Goal: Check status: Check status

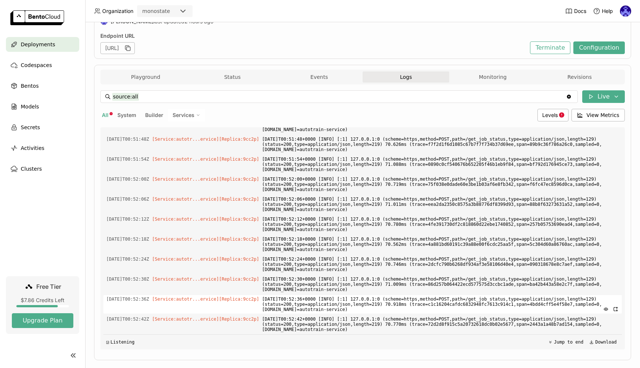
scroll to position [0, 0]
click at [55, 86] on div "Bentos" at bounding box center [42, 86] width 73 height 15
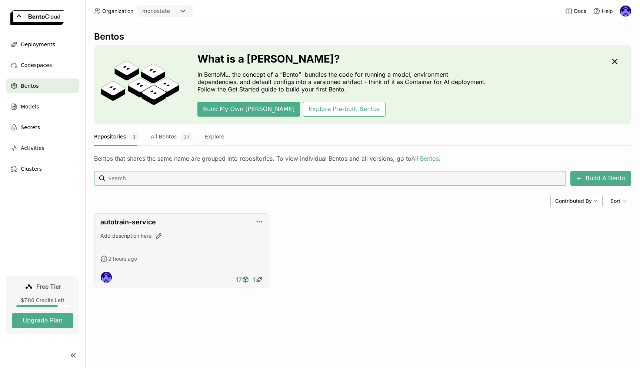
click at [195, 269] on div "autotrain-service Add description here 2 hours ago 17 1" at bounding box center [181, 250] width 175 height 75
click at [196, 252] on div "Add description here" at bounding box center [181, 242] width 163 height 20
click at [135, 226] on link "autotrain-service" at bounding box center [128, 222] width 56 height 8
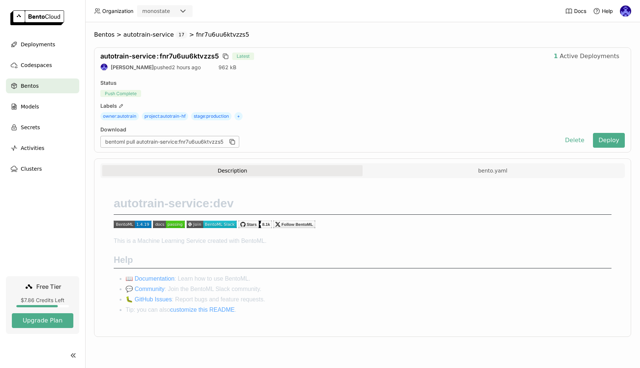
click at [46, 86] on div "Bentos" at bounding box center [42, 86] width 73 height 15
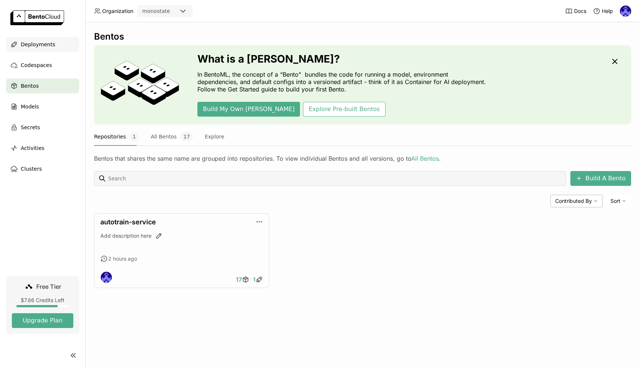
click at [43, 44] on span "Deployments" at bounding box center [38, 44] width 34 height 9
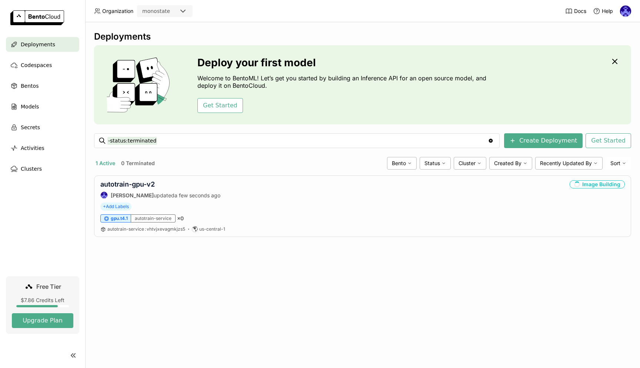
click at [423, 294] on div "Deployments Deploy your first model Welcome to BentoML! Let’s get you started b…" at bounding box center [362, 195] width 555 height 346
click at [146, 181] on link "autotrain-gpu-v2" at bounding box center [127, 184] width 54 height 8
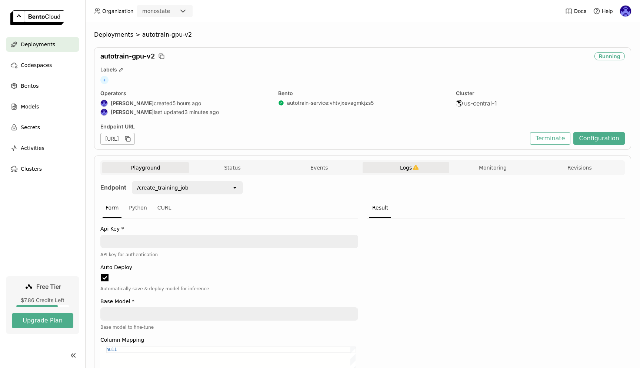
click at [422, 169] on button "Logs" at bounding box center [406, 167] width 87 height 11
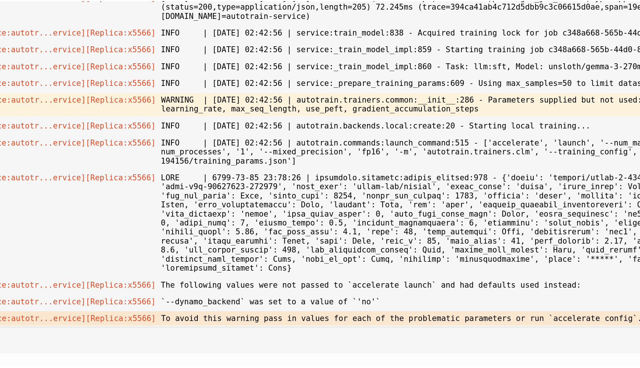
scroll to position [1402, 0]
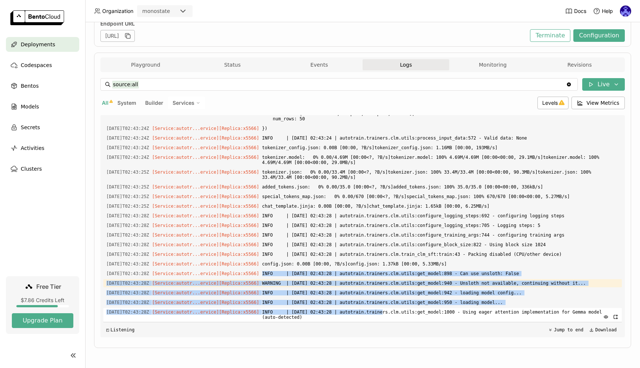
drag, startPoint x: 380, startPoint y: 272, endPoint x: 393, endPoint y: 314, distance: 44.0
click at [393, 314] on div "Load older logs 2025-09-19T02:40:13Z [Builder] [ autotrain-service:vhtvjxevagmk…" at bounding box center [362, 226] width 519 height 222
click at [393, 314] on span "INFO | 2025-09-19 02:43:28 | autotrain.trainers.clm.utils:get_model:1000 - Usin…" at bounding box center [440, 314] width 357 height 13
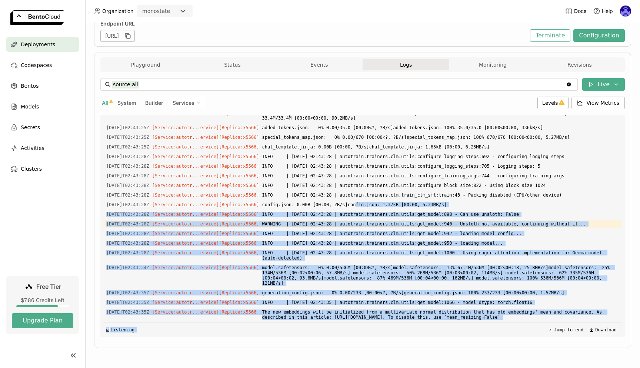
drag, startPoint x: 367, startPoint y: 264, endPoint x: 384, endPoint y: 322, distance: 60.6
click at [384, 322] on div "Load older logs 2025-09-19T02:40:13Z [Builder] [ autotrain-service:vhtvjxevagmk…" at bounding box center [362, 226] width 519 height 222
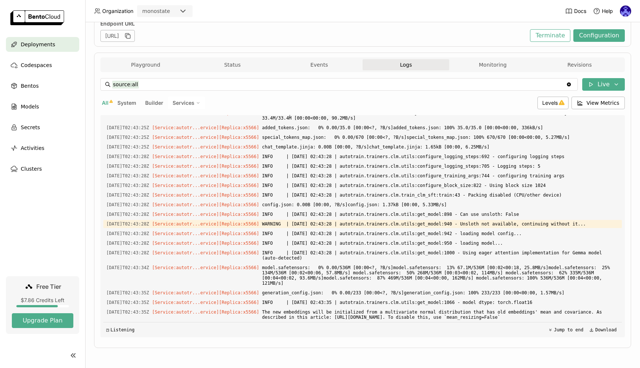
click at [373, 302] on div "Load older logs 2025-09-19T02:40:13Z [Builder] [ autotrain-service:vhtvjxevagmk…" at bounding box center [362, 226] width 519 height 222
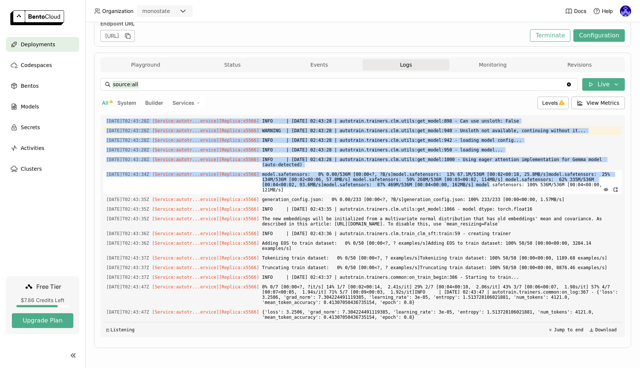
drag, startPoint x: 483, startPoint y: 150, endPoint x: 528, endPoint y: 168, distance: 48.9
click at [528, 168] on div "Load older logs 2025-09-19T02:40:13Z [Builder] [ autotrain-service:vhtvjxevagmk…" at bounding box center [362, 226] width 519 height 222
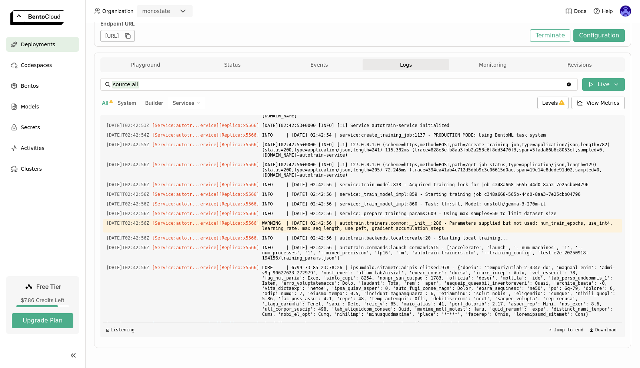
click at [434, 144] on div "Load older logs 2025-09-19T02:40:13Z [Builder] [ autotrain-service:vhtvjxevagmk…" at bounding box center [362, 226] width 519 height 222
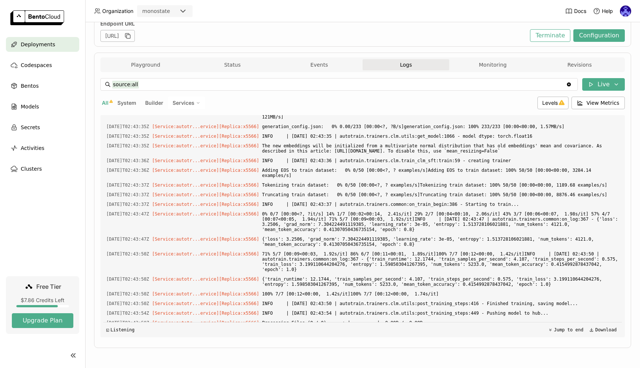
drag, startPoint x: 435, startPoint y: 146, endPoint x: 575, endPoint y: 274, distance: 189.4
click at [575, 274] on div "Load older logs 2025-09-19T02:40:13Z [Builder] [ autotrain-service:vhtvjxevagmk…" at bounding box center [362, 226] width 519 height 222
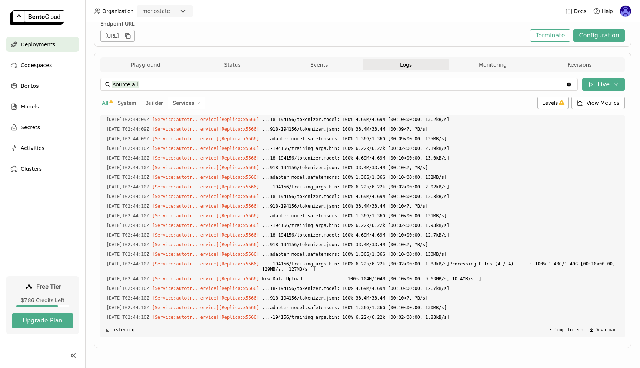
copy div "$PORT is set! Overriding $BENTOML_PORT with $PORT (3000) 2025-09-19T02:42:18Z […"
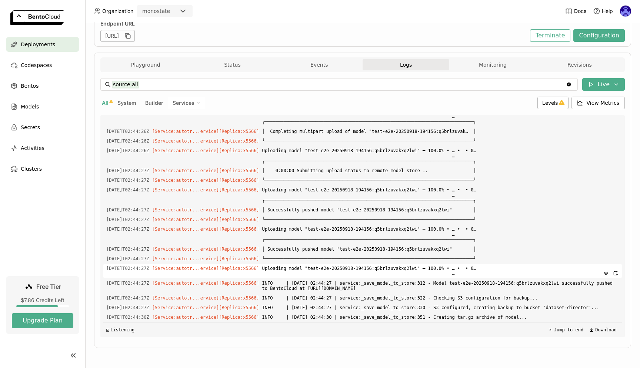
scroll to position [7939, 0]
drag, startPoint x: 500, startPoint y: 196, endPoint x: 558, endPoint y: 318, distance: 135.0
click at [558, 318] on div "Load older logs 2025-09-19T02:40:13Z [Builder] [ autotrain-service:vhtvjxevagmk…" at bounding box center [362, 226] width 519 height 222
copy div "Uploading model "test-e2e-20250918-194156:q5brlzuvakxq2lwi" ━ 100.0% • … • • 0……"
click at [375, 344] on div "Playground Status Events Logs Monitoring Revisions Endpoint /create_training_jo…" at bounding box center [362, 201] width 537 height 296
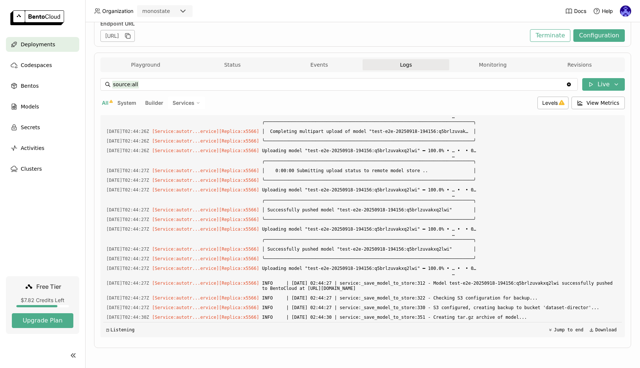
click at [44, 47] on span "Deployments" at bounding box center [38, 44] width 34 height 9
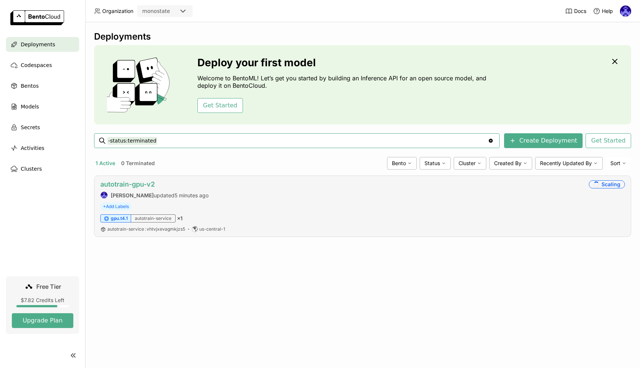
click at [138, 186] on link "autotrain-gpu-v2" at bounding box center [127, 184] width 54 height 8
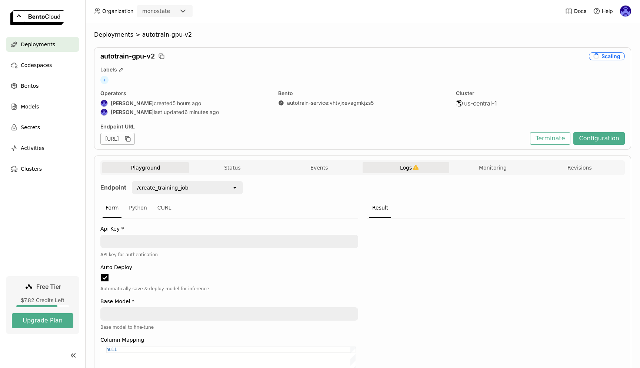
click at [421, 173] on button "Logs" at bounding box center [406, 167] width 87 height 11
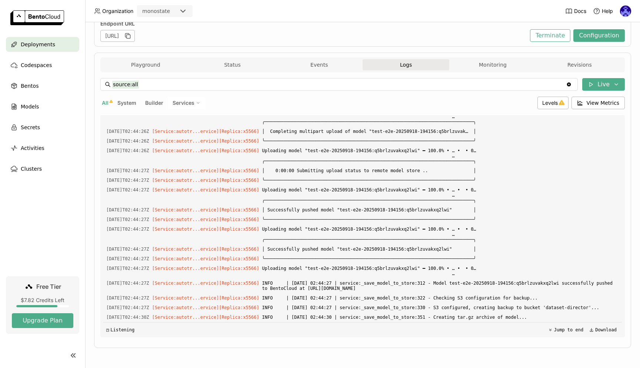
scroll to position [0, 0]
click at [53, 45] on div "Deployments" at bounding box center [42, 44] width 73 height 15
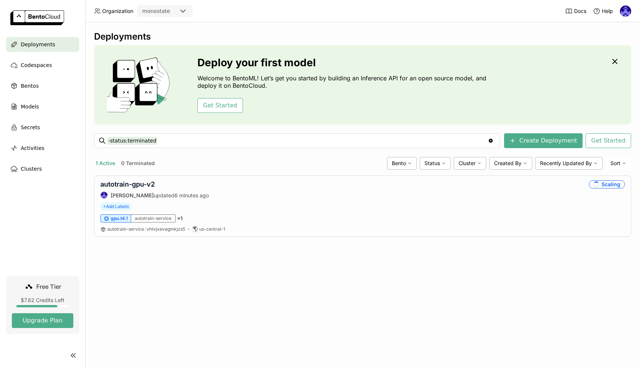
click at [450, 263] on div "Deployments Deploy your first model Welcome to BentoML! Let’s get you started b…" at bounding box center [362, 195] width 555 height 346
click at [402, 265] on div "Deployments Deploy your first model Welcome to BentoML! Let’s get you started b…" at bounding box center [362, 195] width 555 height 346
drag, startPoint x: 428, startPoint y: 271, endPoint x: 495, endPoint y: 285, distance: 68.6
click at [489, 285] on div "Deployments Deploy your first model Welcome to BentoML! Let’s get you started b…" at bounding box center [362, 195] width 555 height 346
click at [495, 285] on div "Deployments Deploy your first model Welcome to BentoML! Let’s get you started b…" at bounding box center [362, 195] width 555 height 346
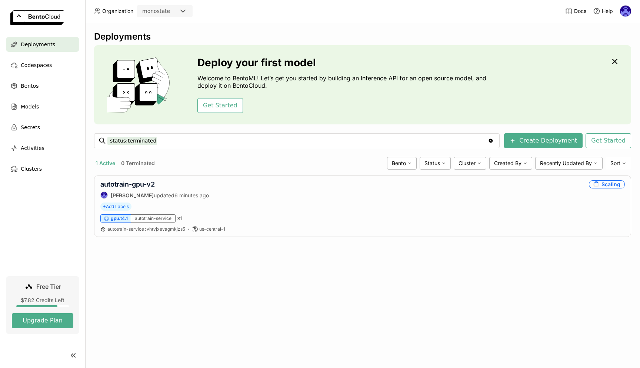
click at [400, 268] on div "Deployments Deploy your first model Welcome to BentoML! Let’s get you started b…" at bounding box center [362, 195] width 555 height 346
drag, startPoint x: 437, startPoint y: 254, endPoint x: 463, endPoint y: 287, distance: 41.5
click at [463, 287] on div "Deployments Deploy your first model Welcome to BentoML! Let’s get you started b…" at bounding box center [362, 195] width 555 height 346
click at [311, 293] on div "Deployments Deploy your first model Welcome to BentoML! Let’s get you started b…" at bounding box center [362, 195] width 555 height 346
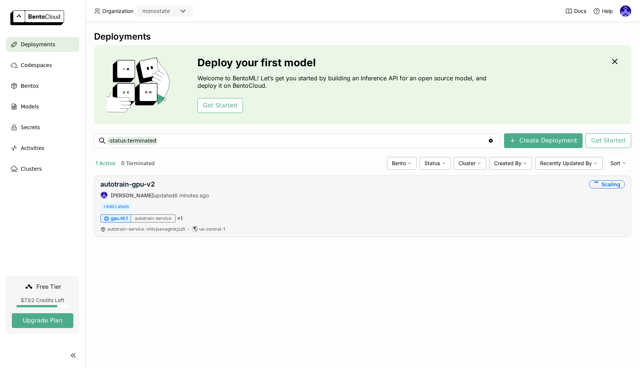
click at [589, 192] on div "autotrain-gpu-v2 Andrew correa updated 6 minutes ago Scaling" at bounding box center [362, 189] width 525 height 19
click at [597, 185] on icon "loading" at bounding box center [596, 184] width 7 height 7
click at [474, 253] on div "Deployments Deploy your first model Welcome to BentoML! Let’s get you started b…" at bounding box center [362, 195] width 555 height 346
click at [138, 184] on link "autotrain-gpu-v2" at bounding box center [127, 184] width 54 height 8
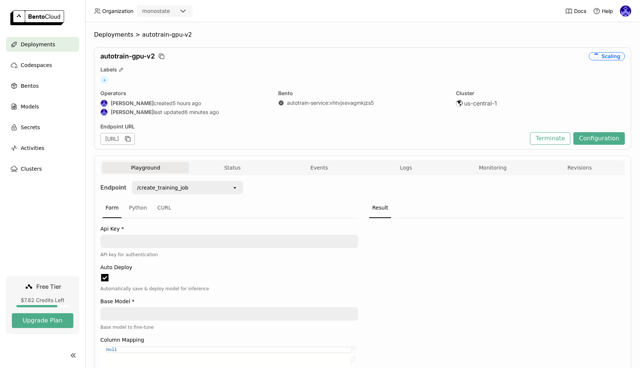
click at [407, 169] on span "Logs" at bounding box center [406, 168] width 12 height 7
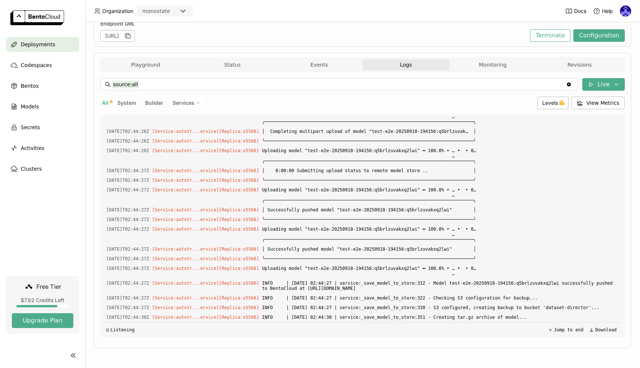
click at [42, 50] on div "Deployments" at bounding box center [42, 44] width 73 height 15
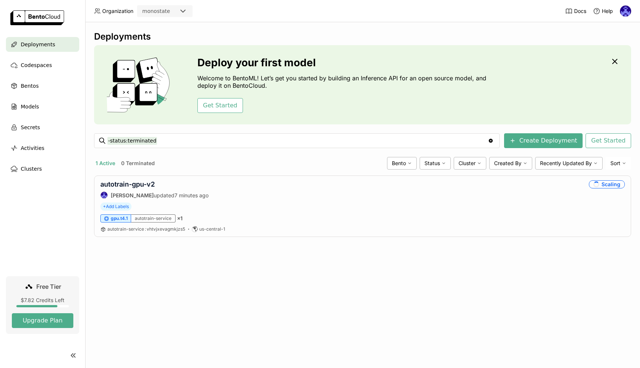
click at [377, 293] on div "Deployments Deploy your first model Welcome to BentoML! Let’s get you started b…" at bounding box center [362, 195] width 555 height 346
click at [555, 342] on div "Deployments Deploy your first model Welcome to BentoML! Let’s get you started b…" at bounding box center [362, 195] width 555 height 346
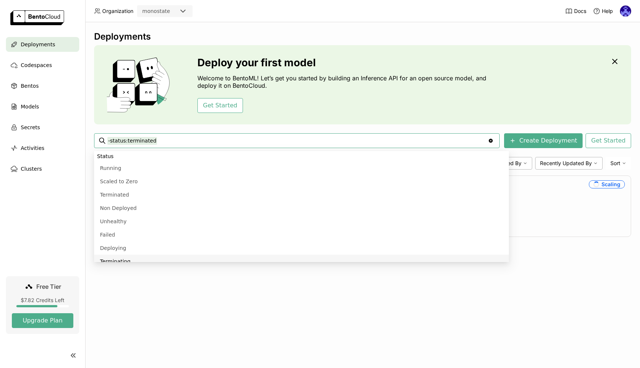
click at [422, 292] on div "Deployments Deploy your first model Welcome to BentoML! Let’s get you started b…" at bounding box center [362, 195] width 555 height 346
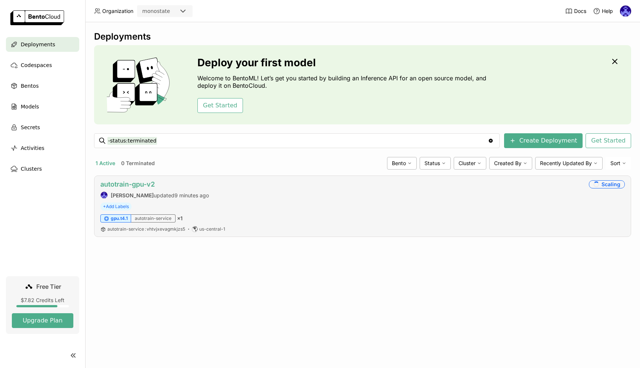
click at [141, 183] on link "autotrain-gpu-v2" at bounding box center [127, 184] width 54 height 8
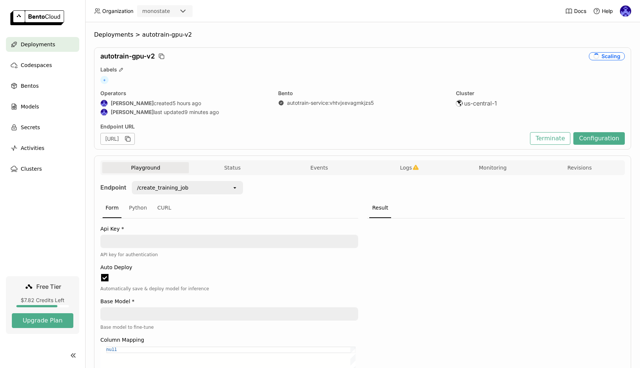
click at [405, 172] on button "Logs" at bounding box center [406, 167] width 87 height 11
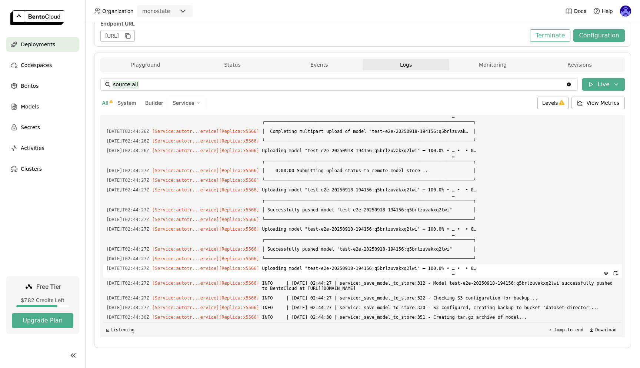
scroll to position [0, 0]
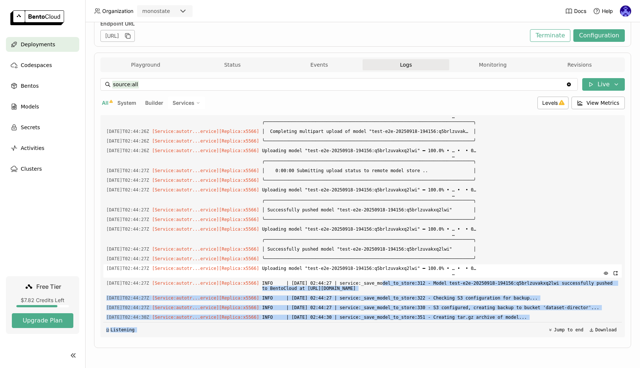
drag, startPoint x: 478, startPoint y: 332, endPoint x: 413, endPoint y: 267, distance: 91.5
click at [393, 276] on div "Load older logs 2025-09-19T02:44:23Z [Service:autotr...ervice] [Replica: x5566 …" at bounding box center [362, 226] width 519 height 222
copy div "e_model_to_store:312 - Model test-e2e-20250918-194156:q5brlzuvakxq2lwi successf…"
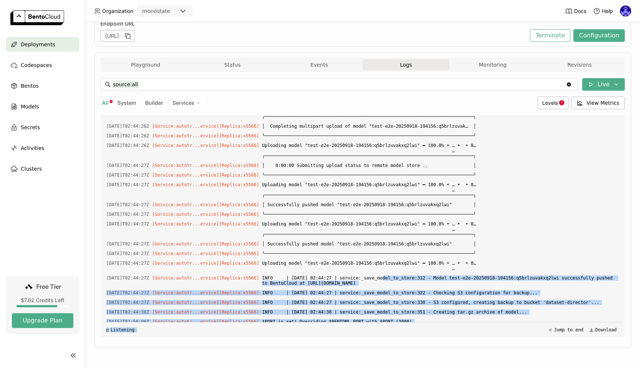
scroll to position [3460, 0]
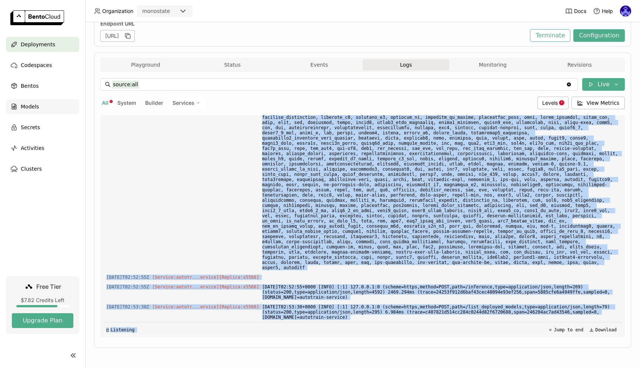
click at [26, 110] on span "Models" at bounding box center [30, 106] width 18 height 9
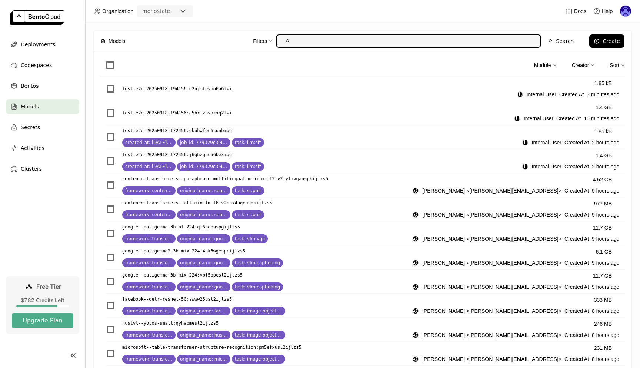
click at [220, 87] on div "test-e2e-20250918-194156 : q2njmlevao6a6lwi" at bounding box center [319, 88] width 395 height 7
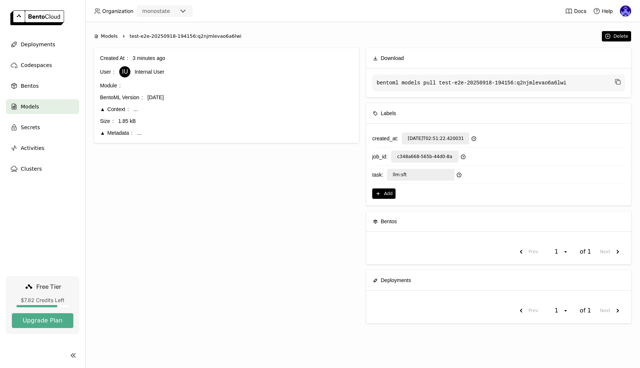
click at [286, 225] on div "Created At 3 minutes ago User IU Internal User Module BentoML Version 1.4.19 Co…" at bounding box center [226, 188] width 265 height 281
click at [437, 85] on code "bentoml models pull test-e2e-20250918-194156:q2njmlevao6a6lwi" at bounding box center [498, 82] width 253 height 17
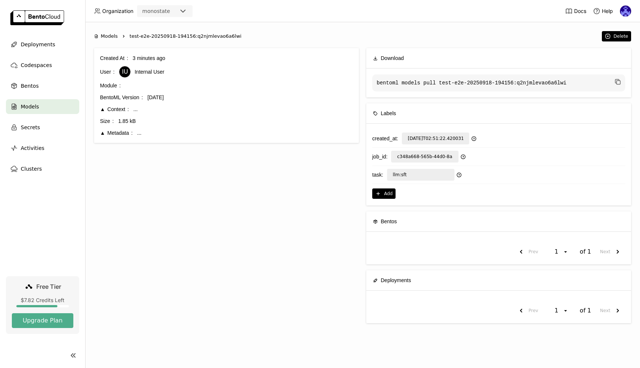
click at [239, 198] on div "Created At 3 minutes ago User IU Internal User Module BentoML Version 1.4.19 Co…" at bounding box center [226, 188] width 265 height 281
click at [167, 113] on div "..." at bounding box center [243, 109] width 220 height 8
drag, startPoint x: 179, startPoint y: 83, endPoint x: 200, endPoint y: 150, distance: 70.0
click at [200, 150] on div "Created At 3 minutes ago User IU Internal User Module BentoML Version 1.4.19 Co…" at bounding box center [226, 188] width 265 height 281
click at [199, 144] on div "Created At 3 minutes ago User IU Internal User Module BentoML Version 1.4.19 Co…" at bounding box center [226, 188] width 265 height 281
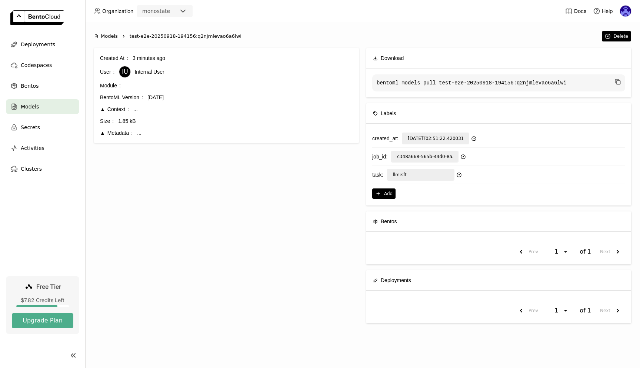
click at [277, 208] on div "Created At 3 minutes ago User IU Internal User Module BentoML Version 1.4.19 Co…" at bounding box center [226, 188] width 265 height 281
drag, startPoint x: 575, startPoint y: 83, endPoint x: 518, endPoint y: 83, distance: 57.4
click at [518, 83] on code "bentoml models pull test-e2e-20250918-194156:q2njmlevao6a6lwi" at bounding box center [498, 82] width 253 height 17
click at [47, 44] on span "Deployments" at bounding box center [38, 44] width 34 height 9
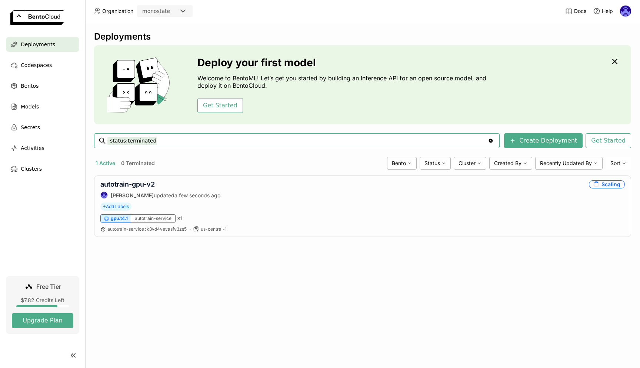
click at [455, 274] on div "Deployments Deploy your first model Welcome to BentoML! Let’s get you started b…" at bounding box center [362, 195] width 555 height 346
click at [373, 299] on div "Deployments Deploy your first model Welcome to BentoML! Let’s get you started b…" at bounding box center [362, 195] width 555 height 346
click at [362, 289] on div "Deployments Deploy your first model Welcome to BentoML! Let’s get you started b…" at bounding box center [362, 195] width 555 height 346
click at [315, 285] on div "Deployments Deploy your first model Welcome to BentoML! Let’s get you started b…" at bounding box center [362, 195] width 555 height 346
click at [297, 341] on div "Deployments Deploy your first model Welcome to BentoML! Let’s get you started b…" at bounding box center [362, 195] width 555 height 346
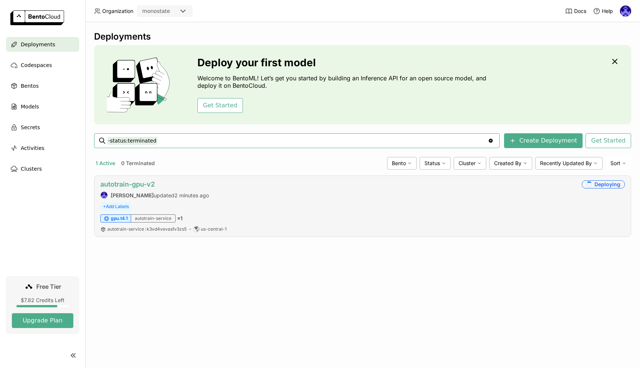
click at [150, 182] on link "autotrain-gpu-v2" at bounding box center [127, 184] width 54 height 8
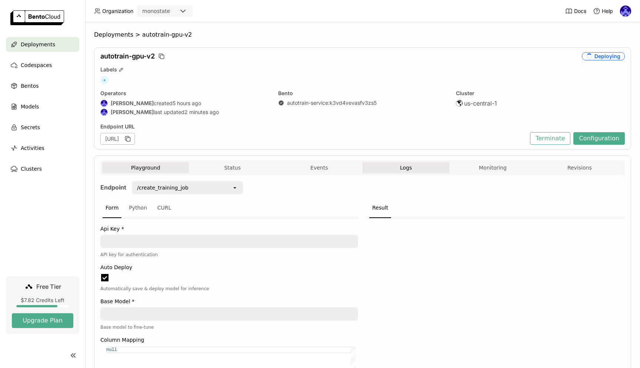
click at [395, 164] on button "Logs" at bounding box center [406, 167] width 87 height 11
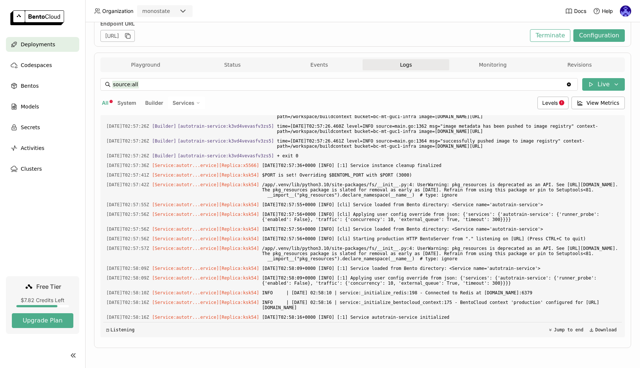
click at [46, 48] on span "Deployments" at bounding box center [38, 44] width 34 height 9
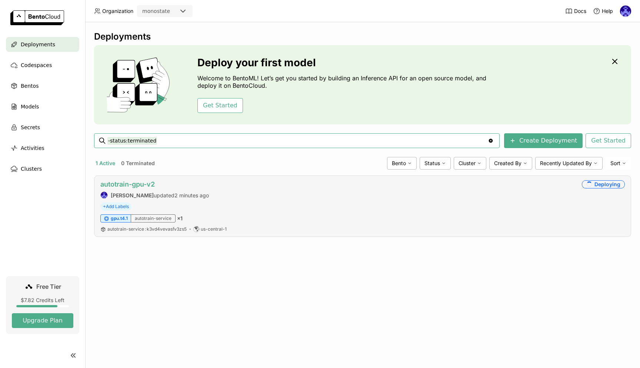
click at [133, 182] on link "autotrain-gpu-v2" at bounding box center [127, 184] width 54 height 8
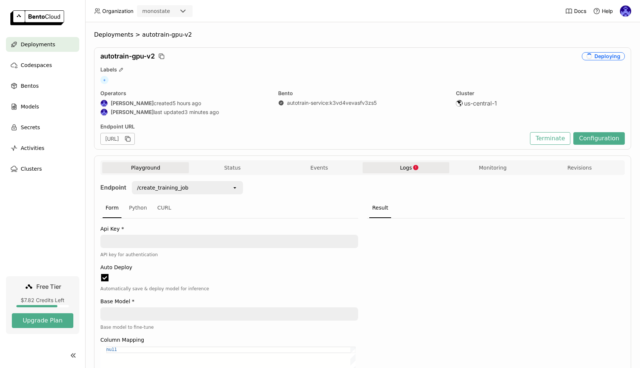
click at [417, 166] on button "Logs" at bounding box center [406, 167] width 87 height 11
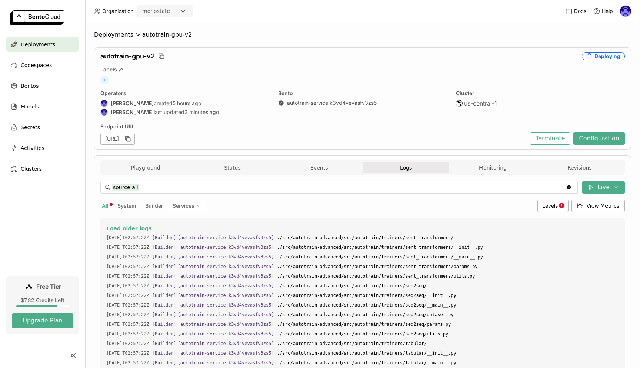
scroll to position [451, 0]
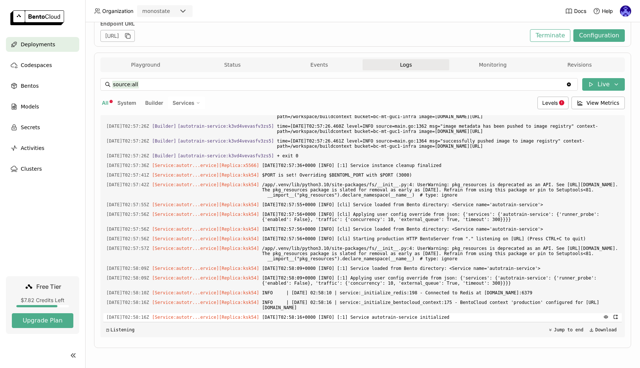
click at [404, 315] on span "2025-09-19T02:58:16+0000 [INFO] [:1] Service autotrain-service initialized" at bounding box center [440, 318] width 357 height 8
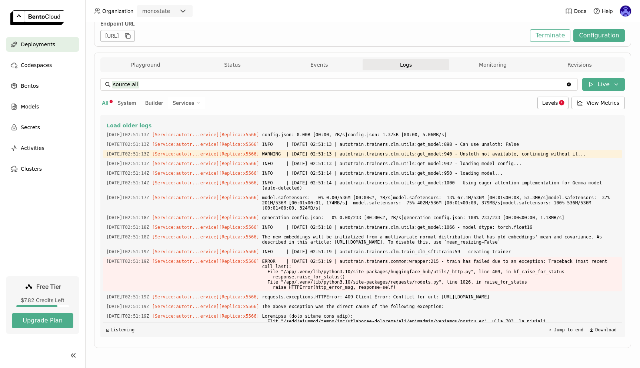
scroll to position [3803, 0]
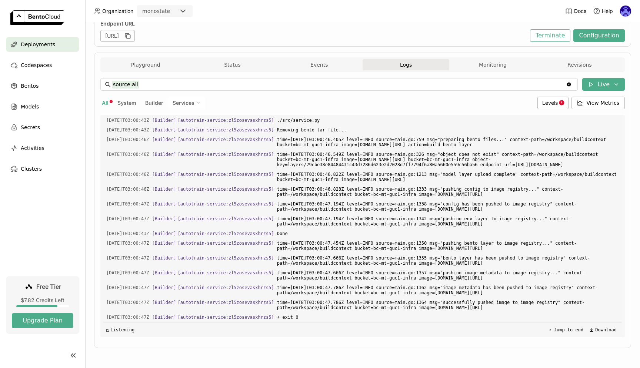
click at [43, 44] on span "Deployments" at bounding box center [38, 44] width 34 height 9
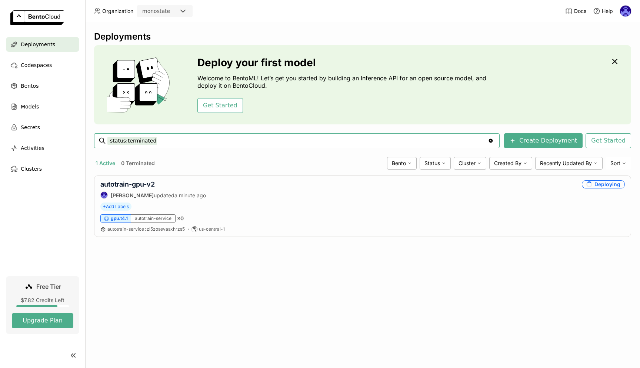
click at [417, 254] on div "Deployments Deploy your first model Welcome to BentoML! Let’s get you started b…" at bounding box center [362, 195] width 555 height 346
click at [232, 308] on div "Deployments Deploy your first model Welcome to BentoML! Let’s get you started b…" at bounding box center [362, 195] width 555 height 346
click at [135, 187] on link "autotrain-gpu-v2" at bounding box center [127, 184] width 54 height 8
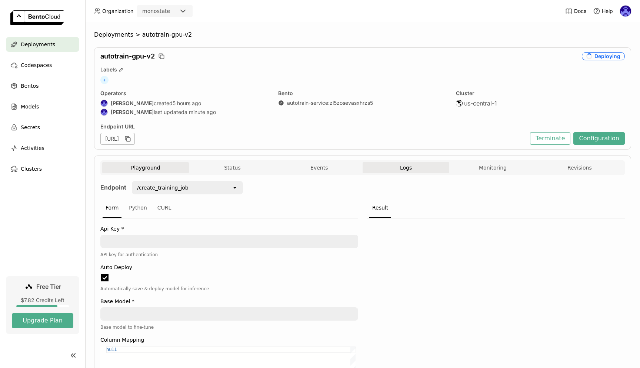
click at [415, 169] on button "Logs" at bounding box center [406, 167] width 87 height 11
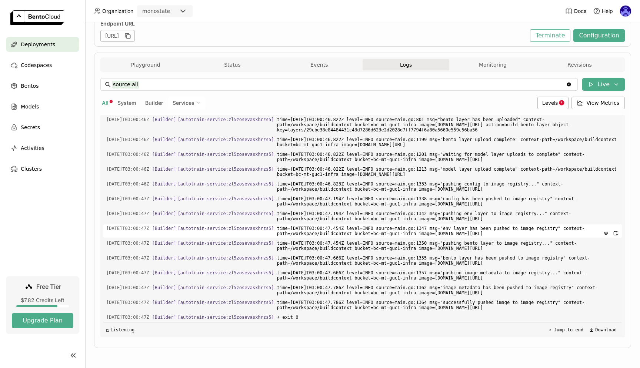
scroll to position [0, 0]
click at [30, 47] on span "Deployments" at bounding box center [38, 44] width 34 height 9
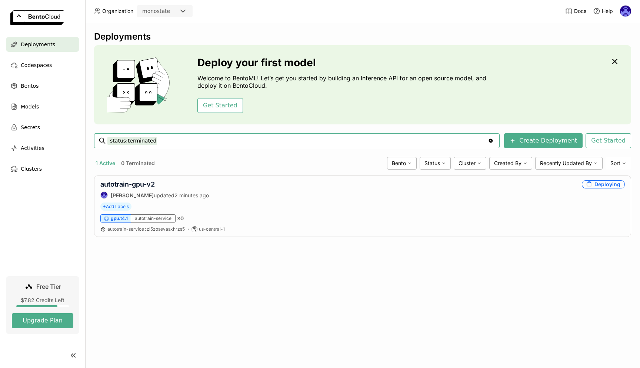
click at [221, 276] on div "Deployments Deploy your first model Welcome to BentoML! Let’s get you started b…" at bounding box center [362, 195] width 555 height 346
click at [354, 286] on div "Deployments Deploy your first model Welcome to BentoML! Let’s get you started b…" at bounding box center [362, 195] width 555 height 346
click at [141, 185] on link "autotrain-gpu-v2" at bounding box center [127, 184] width 54 height 8
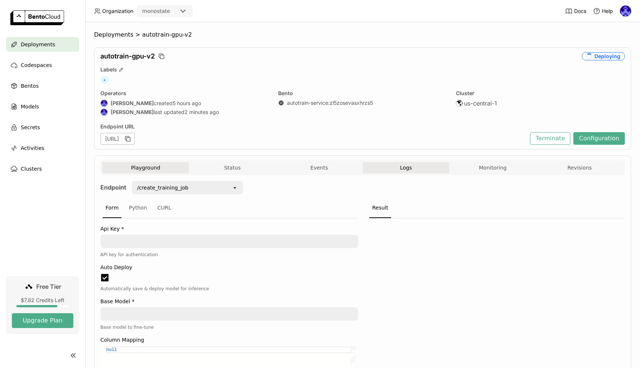
click at [410, 163] on button "Logs" at bounding box center [406, 167] width 87 height 11
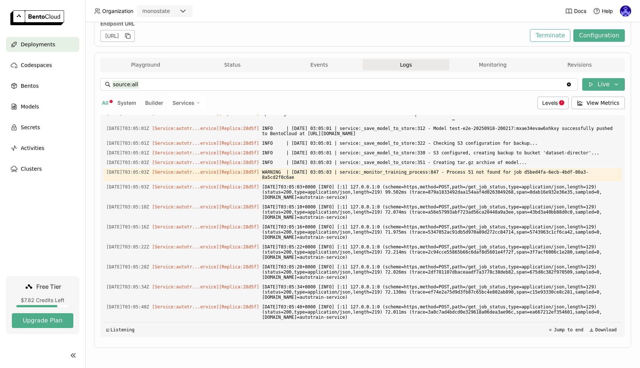
drag, startPoint x: 550, startPoint y: 317, endPoint x: 470, endPoint y: 145, distance: 189.9
click at [471, 145] on div "Load older logs 2025-09-19T03:00:43Z [Builder] [ autotrain-service:zl5zosevasxh…" at bounding box center [362, 226] width 519 height 222
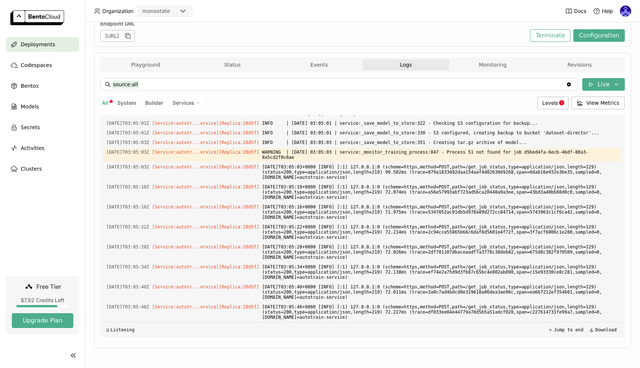
scroll to position [8002, 0]
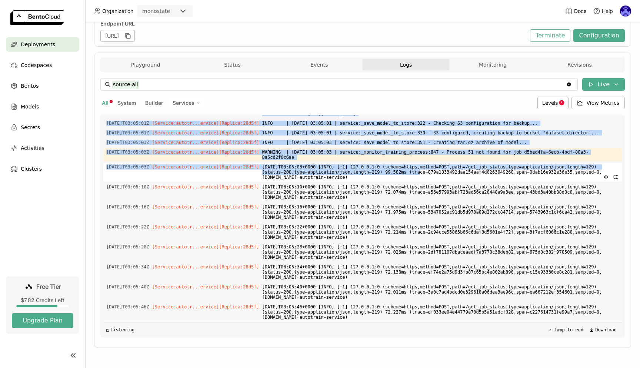
drag, startPoint x: 530, startPoint y: 177, endPoint x: 521, endPoint y: 280, distance: 103.8
click at [521, 280] on div "Load older logs 2025-09-19T03:00:43Z [Builder] [ autotrain-service:zl5zosevasxh…" at bounding box center [362, 226] width 519 height 222
click at [550, 242] on span "2025-09-19T03:05:22+0000 [INFO] [:1] 127.0.0.1:0 (scheme=https,method=POST,path…" at bounding box center [440, 232] width 357 height 19
copy div "│ Successfully pushed model "test-e2e-20250918-200217:mxae34evaw6xhkxy" │ 2025-…"
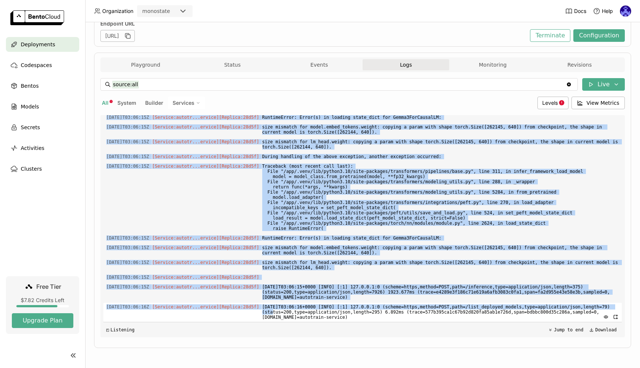
scroll to position [0, 0]
drag, startPoint x: 510, startPoint y: 241, endPoint x: 550, endPoint y: 319, distance: 87.5
click at [550, 319] on div "Load older logs 2025-09-19T03:00:43Z [Builder] [ autotrain-service:zl5zosevasxh…" at bounding box center [362, 226] width 519 height 222
copy div "(status=200,type=application/json,length=219) 71.537ms (trace=cb87570947a83c792…"
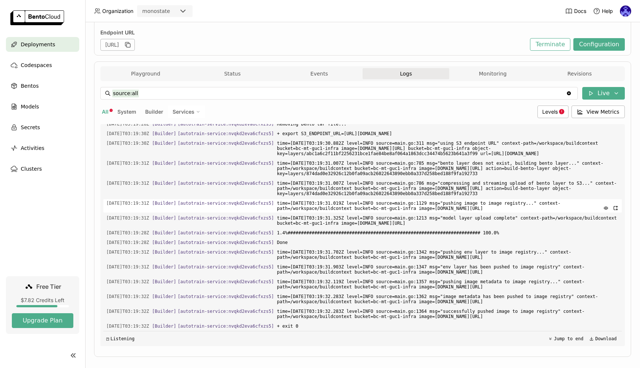
scroll to position [103, 0]
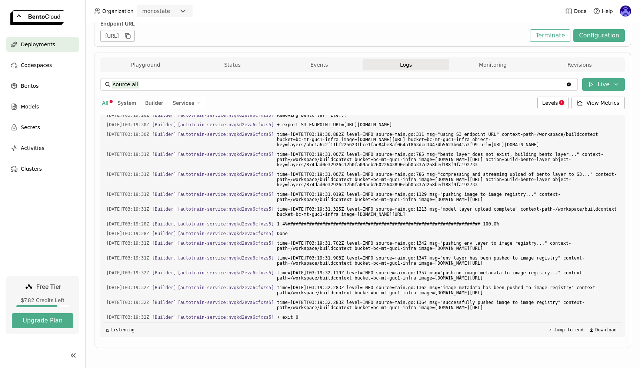
click at [44, 50] on div "Deployments" at bounding box center [42, 44] width 73 height 15
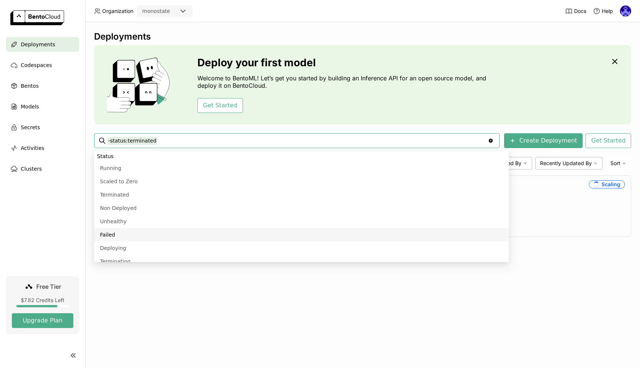
click at [272, 311] on div "Deployments Deploy your first model Welcome to BentoML! Let’s get you started b…" at bounding box center [362, 195] width 555 height 346
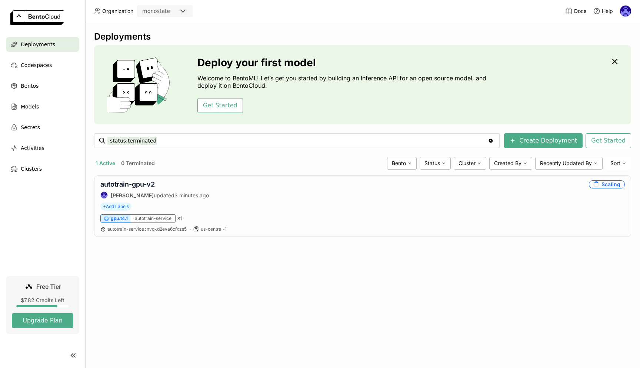
click at [398, 288] on div "Deployments Deploy your first model Welcome to BentoML! Let’s get you started b…" at bounding box center [362, 195] width 555 height 346
click at [318, 267] on div "Deployments Deploy your first model Welcome to BentoML! Let’s get you started b…" at bounding box center [362, 195] width 555 height 346
click at [115, 186] on link "autotrain-gpu-v2" at bounding box center [127, 184] width 54 height 8
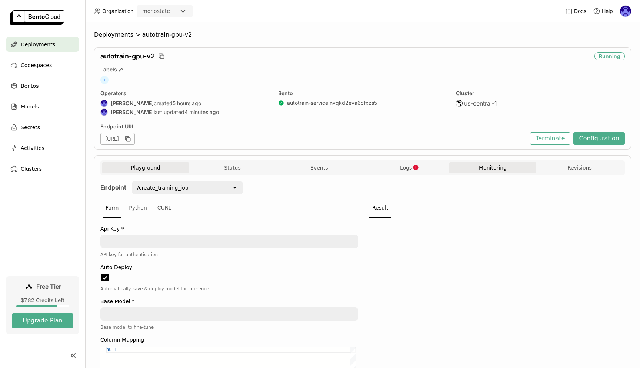
click at [485, 169] on button "Monitoring" at bounding box center [493, 167] width 87 height 11
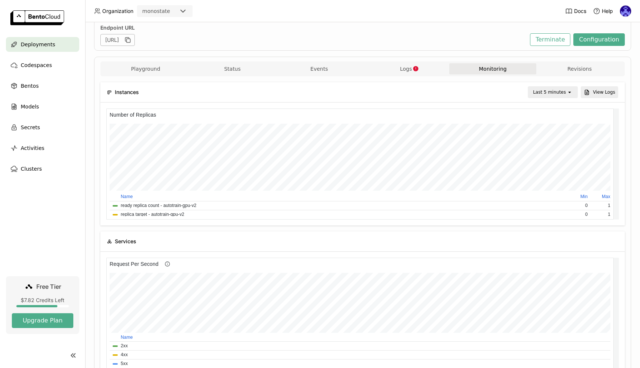
scroll to position [97, 0]
click at [418, 71] on button "Logs" at bounding box center [406, 70] width 87 height 11
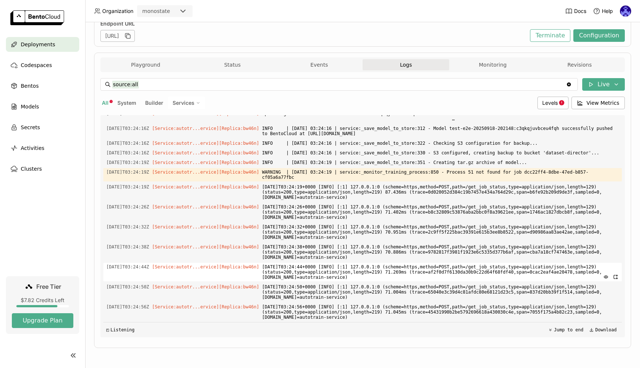
scroll to position [7734, 0]
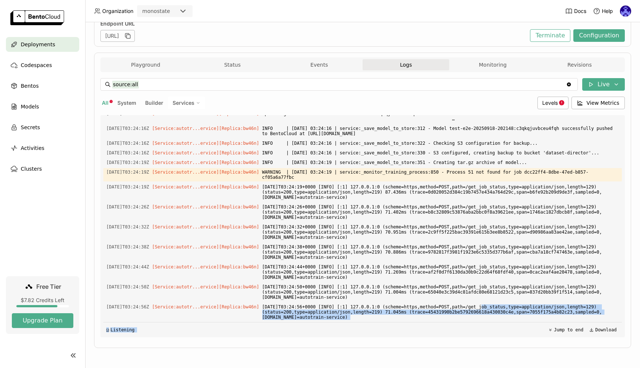
drag, startPoint x: 373, startPoint y: 308, endPoint x: 498, endPoint y: 323, distance: 126.1
click at [493, 323] on div "Load older logs 2025-09-19T03:19:28Z [Builder] [ autotrain-service:nvqkd2eva6cf…" at bounding box center [362, 226] width 519 height 222
click at [503, 319] on span "2025-09-19T03:24:56+0000 [INFO] [:1] 127.0.0.1:0 (scheme=https,method=POST,path…" at bounding box center [440, 312] width 357 height 19
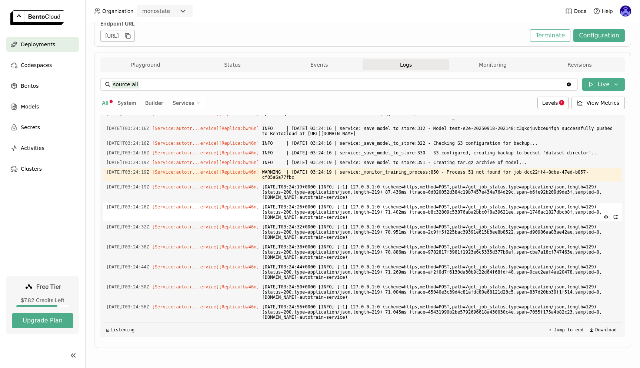
drag, startPoint x: 567, startPoint y: 315, endPoint x: 270, endPoint y: 187, distance: 323.1
click at [279, 196] on div "Load older logs 2025-09-19T03:19:28Z [Builder] [ autotrain-service:nvqkd2eva6cf…" at bounding box center [362, 226] width 519 height 222
drag, startPoint x: 270, startPoint y: 187, endPoint x: 289, endPoint y: 183, distance: 19.1
click at [270, 203] on div "2025-09-19T03:24:26Z [Service:autotr...ervice] [Replica: bw46n ] 2025-09-19T03:…" at bounding box center [362, 212] width 519 height 19
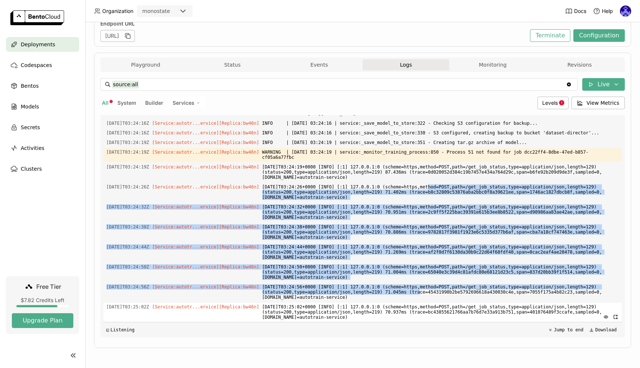
scroll to position [7759, 0]
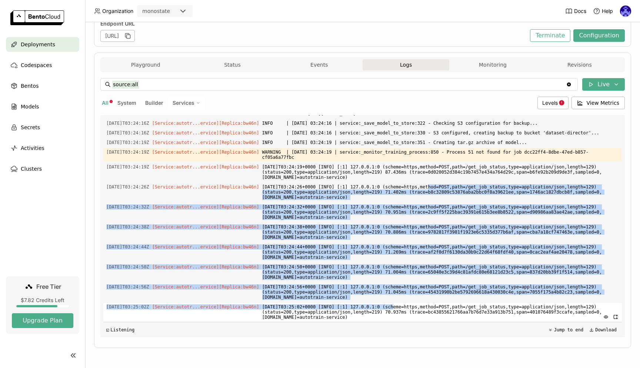
drag, startPoint x: 314, startPoint y: 185, endPoint x: 508, endPoint y: 301, distance: 226.5
click at [506, 301] on div "Load older logs 2025-09-19T03:19:28Z [Builder] [ autotrain-service:nvqkd2eva6cf…" at bounding box center [362, 226] width 519 height 222
click at [509, 303] on span "2025-09-19T03:25:02+0000 [INFO] [:1] 127.0.0.1:0 (scheme=https,method=POST,path…" at bounding box center [440, 312] width 357 height 19
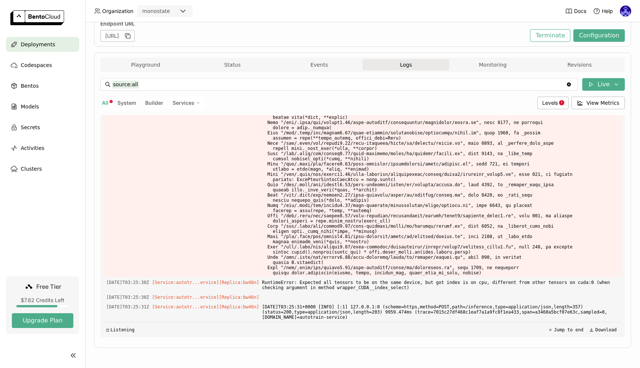
scroll to position [7970, 0]
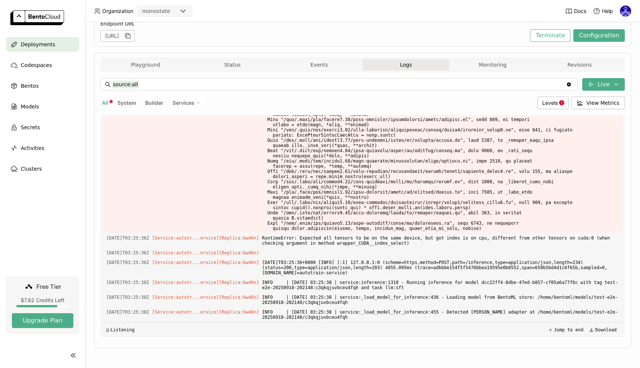
drag, startPoint x: 520, startPoint y: 140, endPoint x: 541, endPoint y: 176, distance: 42.2
click at [541, 176] on div "Load older logs 2025-09-19T03:19:28Z [Builder] [ autotrain-service:nvqkd2eva6cf…" at bounding box center [362, 226] width 519 height 222
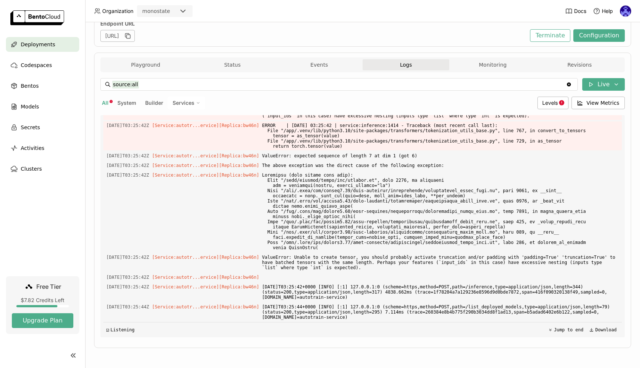
drag, startPoint x: 273, startPoint y: 174, endPoint x: 513, endPoint y: 212, distance: 242.9
click at [513, 212] on div "Load older logs 2025-09-19T03:19:28Z [Builder] [ autotrain-service:nvqkd2eva6cf…" at bounding box center [362, 226] width 519 height 222
copy div "WARNING | 2025-09-19 03:25:19 | service:_save_model_to_store:387 - S3 backup ti…"
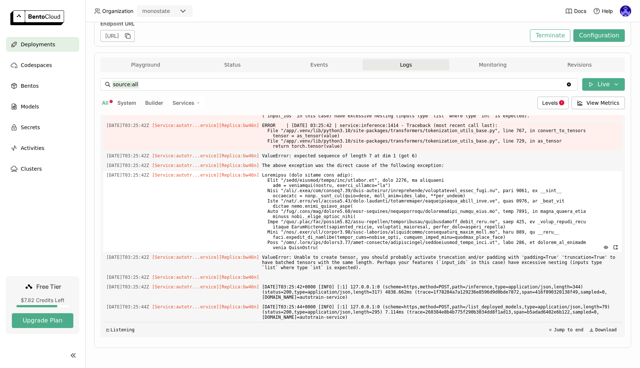
scroll to position [9012, 0]
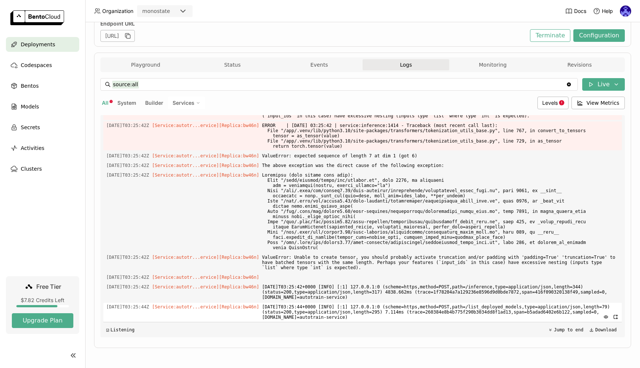
click at [555, 318] on span "2025-09-19T03:25:44+0000 [INFO] [:1] 127.0.0.1:0 (scheme=https,method=POST,path…" at bounding box center [440, 312] width 357 height 19
copy div "WARNING | 2025-09-19 03:25:19 | service:_save_model_to_store:387 - S3 backup ti…"
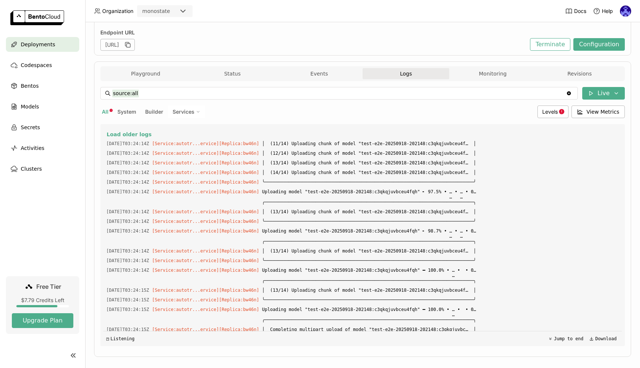
scroll to position [3909, 0]
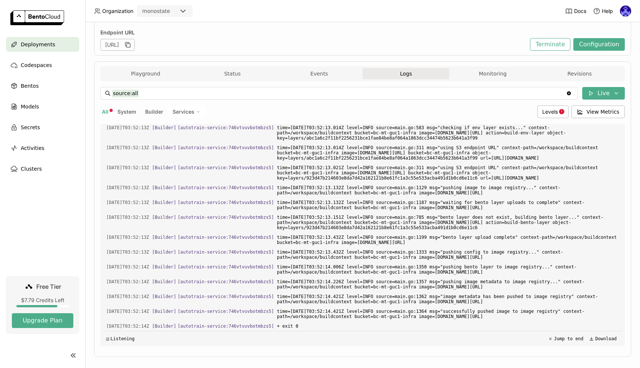
click at [39, 45] on span "Deployments" at bounding box center [38, 44] width 34 height 9
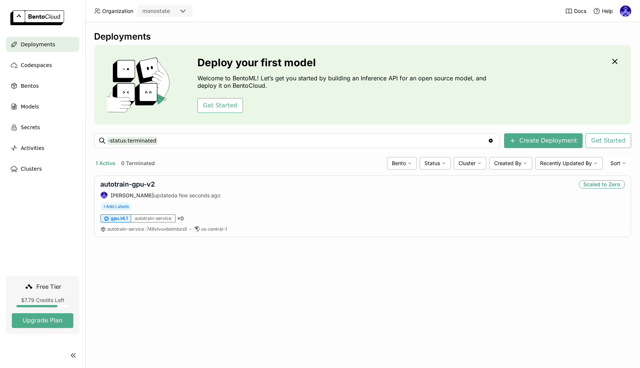
click at [398, 305] on div "Deployments Deploy your first model Welcome to BentoML! Let’s get you started b…" at bounding box center [362, 195] width 555 height 346
click at [367, 255] on div "Deployments Deploy your first model Welcome to BentoML! Let’s get you started b…" at bounding box center [362, 195] width 555 height 346
click at [367, 256] on div "Deployments Deploy your first model Welcome to BentoML! Let’s get you started b…" at bounding box center [362, 195] width 555 height 346
click at [329, 299] on div "Deployments Deploy your first model Welcome to BentoML! Let’s get you started b…" at bounding box center [362, 195] width 555 height 346
click at [447, 319] on div "Deployments Deploy your first model Welcome to BentoML! Let’s get you started b…" at bounding box center [362, 195] width 555 height 346
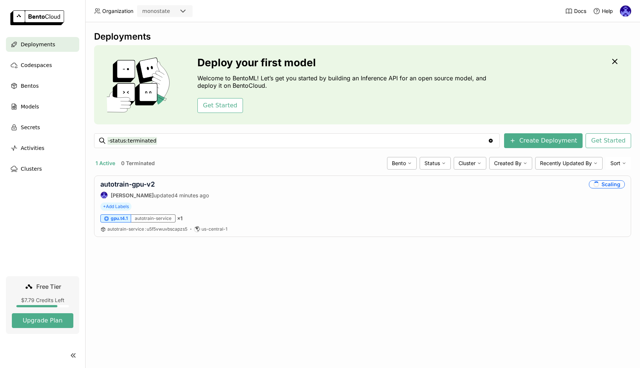
click at [383, 283] on div "Deployments Deploy your first model Welcome to BentoML! Let’s get you started b…" at bounding box center [362, 195] width 555 height 346
click at [146, 187] on link "autotrain-gpu-v2" at bounding box center [127, 184] width 54 height 8
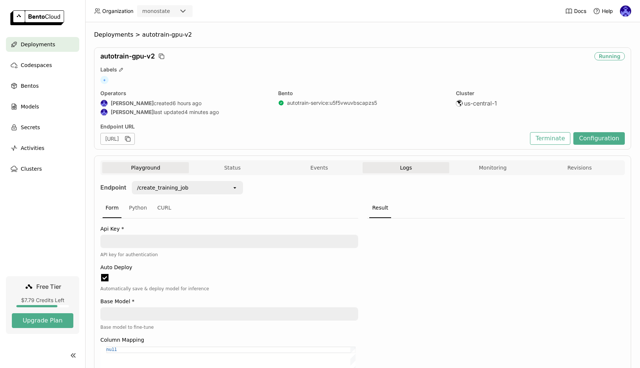
click at [438, 165] on button "Logs" at bounding box center [406, 167] width 87 height 11
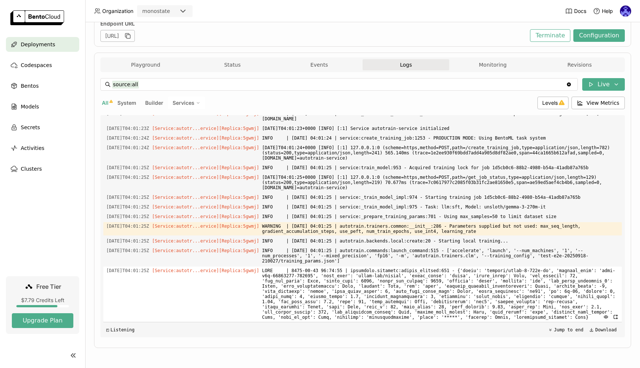
drag, startPoint x: 428, startPoint y: 158, endPoint x: 559, endPoint y: 277, distance: 177.6
click at [559, 277] on div "Load older logs [DATE]T03:57:09Z [Builder] [ autotrain-service:u5f5vwuvbscapzs5…" at bounding box center [362, 226] width 519 height 222
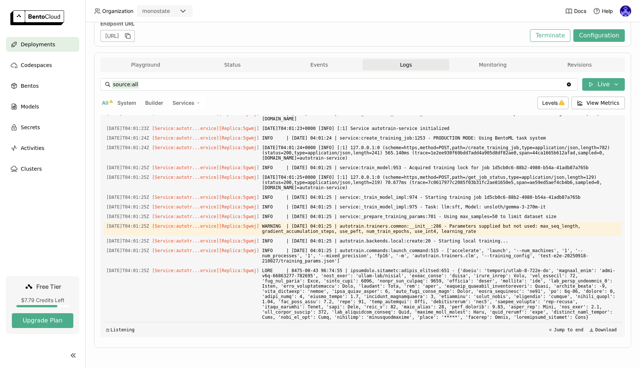
click at [332, 334] on div "◳ Listening Jump to end Download" at bounding box center [362, 329] width 519 height 15
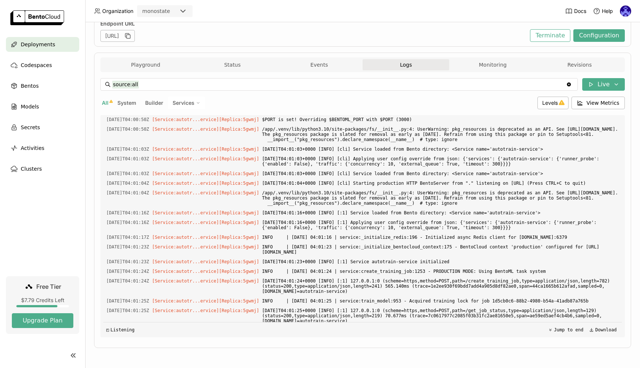
scroll to position [1378, 0]
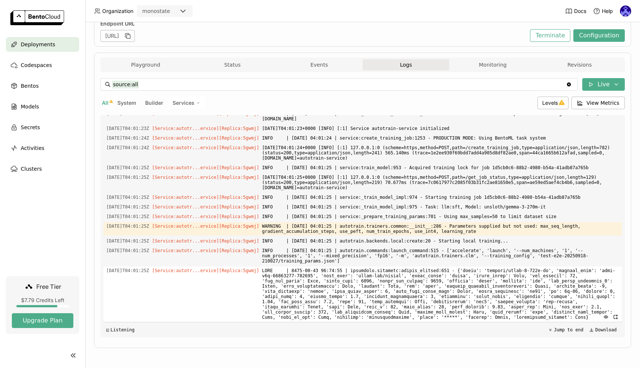
click at [338, 285] on span at bounding box center [440, 294] width 357 height 55
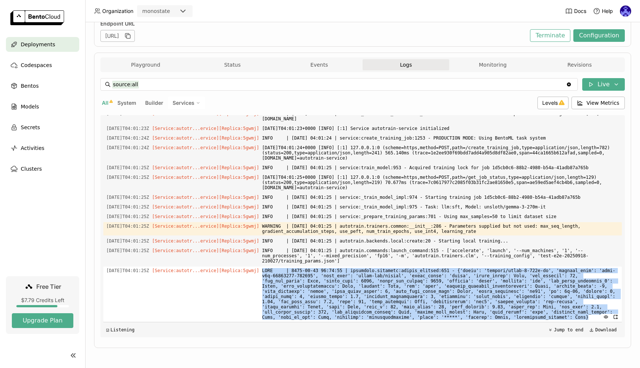
click at [338, 285] on span at bounding box center [440, 294] width 357 height 55
click at [353, 288] on span at bounding box center [440, 294] width 357 height 55
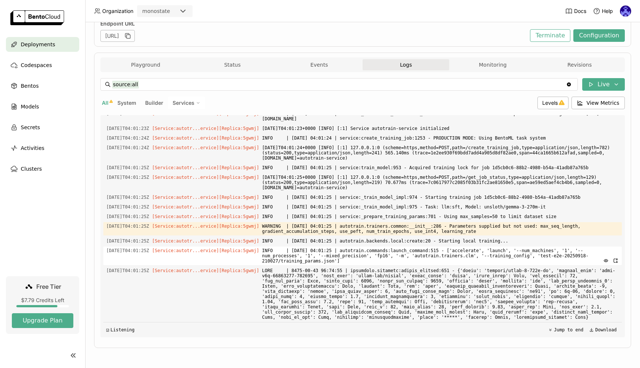
click at [369, 258] on span "INFO | [DATE] 04:01:25 | autotrain.commands:launch_command:515 - ['accelerate',…" at bounding box center [440, 256] width 357 height 19
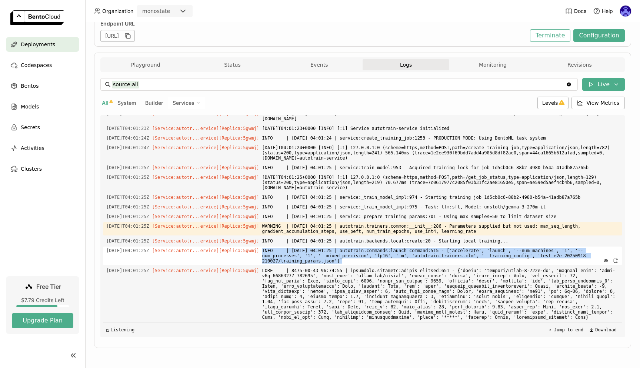
click at [369, 258] on span "INFO | [DATE] 04:01:25 | autotrain.commands:launch_command:515 - ['accelerate',…" at bounding box center [440, 256] width 357 height 19
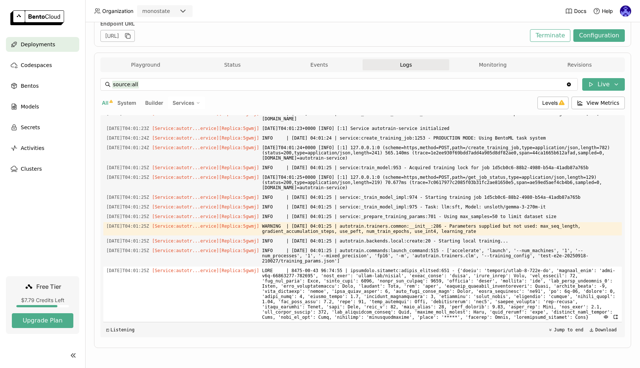
click at [394, 283] on span at bounding box center [440, 294] width 357 height 55
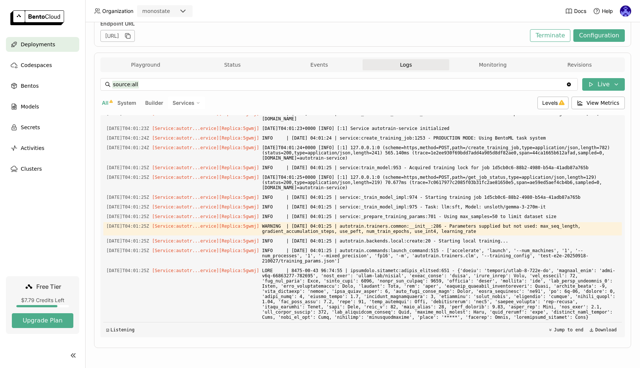
click at [50, 44] on span "Deployments" at bounding box center [38, 44] width 34 height 9
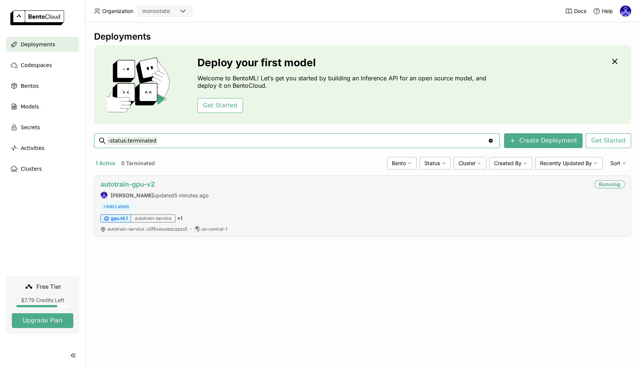
click at [133, 186] on link "autotrain-gpu-v2" at bounding box center [127, 184] width 54 height 8
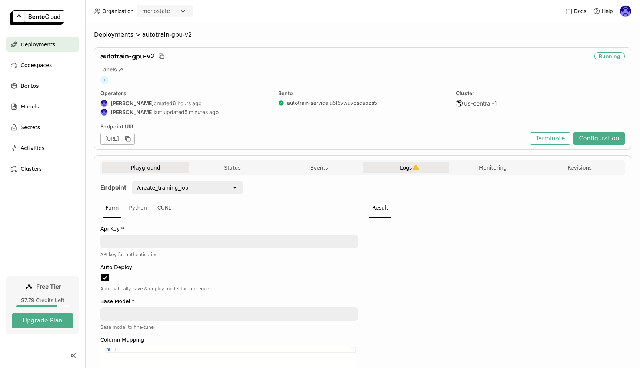
click at [423, 165] on button "Logs" at bounding box center [406, 167] width 87 height 11
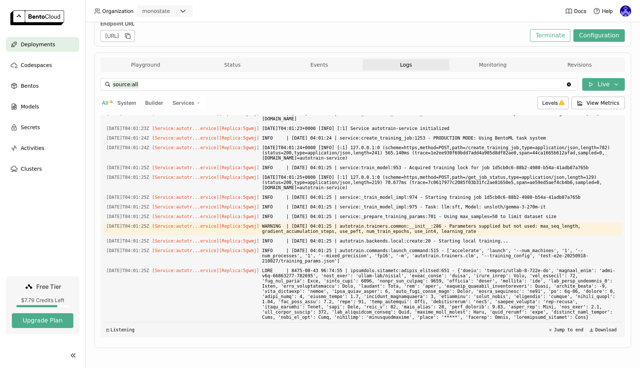
click at [325, 335] on div "◰ Listening Jump to end Download" at bounding box center [362, 329] width 519 height 15
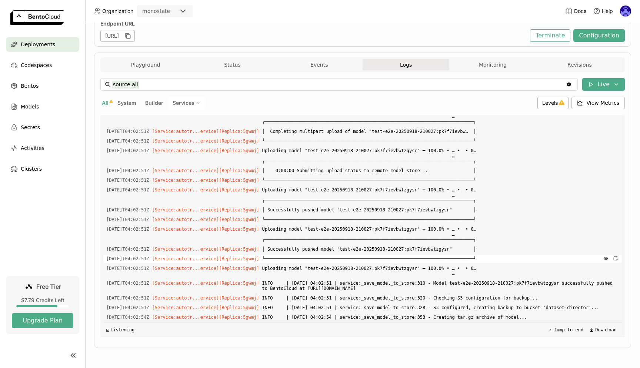
scroll to position [4316, 0]
drag, startPoint x: 503, startPoint y: 240, endPoint x: 543, endPoint y: 298, distance: 70.8
click at [543, 298] on div "Load older logs [DATE]T03:57:09Z [Builder] [ autotrain-service:u5f5vwuvbscapzs5…" at bounding box center [362, 226] width 519 height 222
drag, startPoint x: 556, startPoint y: 317, endPoint x: 500, endPoint y: 255, distance: 83.4
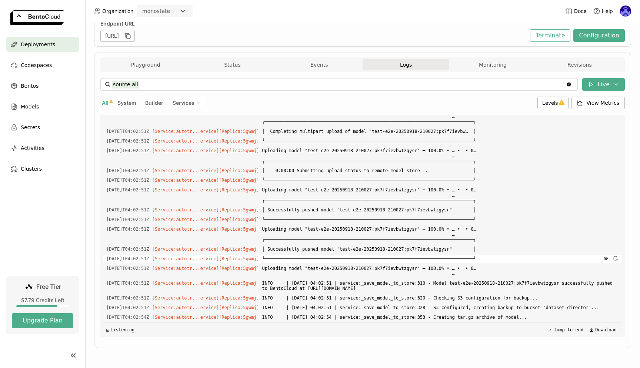
click at [500, 256] on div "Load older logs [DATE]T03:57:09Z [Builder] [ autotrain-service:u5f5vwuvbscapzs5…" at bounding box center [362, 226] width 519 height 222
click at [500, 255] on span "╰──────────────────────────────────────────────────────────────────────────────╯" at bounding box center [440, 259] width 357 height 8
drag, startPoint x: 503, startPoint y: 246, endPoint x: 514, endPoint y: 269, distance: 25.7
click at [514, 269] on div "Load older logs [DATE]T03:57:09Z [Builder] [ autotrain-service:u5f5vwuvbscapzs5…" at bounding box center [362, 226] width 519 height 222
click at [513, 267] on span "Uploading model "test-e2e-20250918-210027:pk7f7ievbwtzgysr" ━ 100.0% • … • • 0……" at bounding box center [440, 271] width 357 height 13
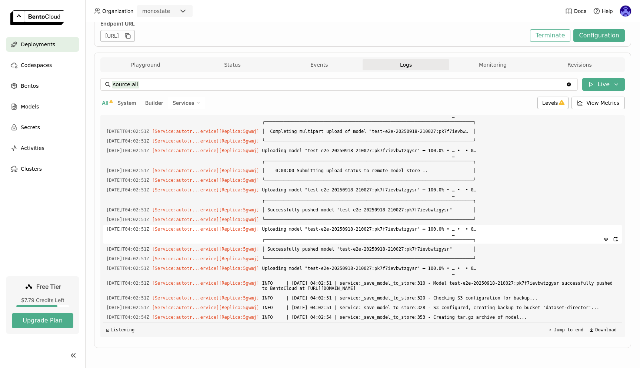
click at [519, 235] on span "Uploading model "test-e2e-20250918-210027:pk7f7ievbwtzgysr" ━ 100.0% • … • • 0……" at bounding box center [440, 234] width 357 height 19
click at [524, 225] on span "Uploading model "test-e2e-20250918-210027:pk7f7ievbwtzgysr" ━ 100.0% • … • • 0……" at bounding box center [440, 234] width 357 height 19
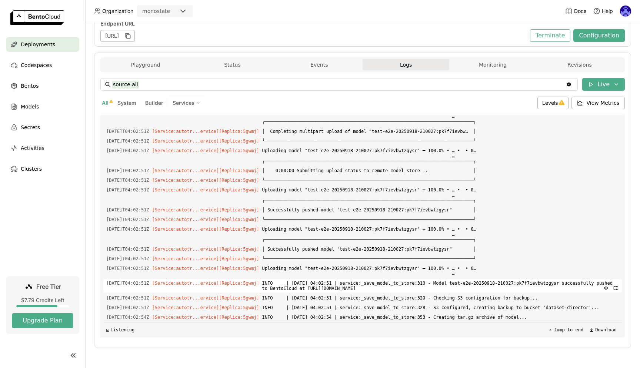
drag, startPoint x: 493, startPoint y: 284, endPoint x: 496, endPoint y: 286, distance: 4.5
click at [495, 285] on span "INFO | [DATE] 04:02:51 | service:_save_model_to_store:310 - Model test-e2e-2025…" at bounding box center [440, 285] width 357 height 13
click at [523, 294] on span "INFO | [DATE] 04:02:51 | service:_save_model_to_store:320 - Checking S3 configu…" at bounding box center [440, 298] width 357 height 8
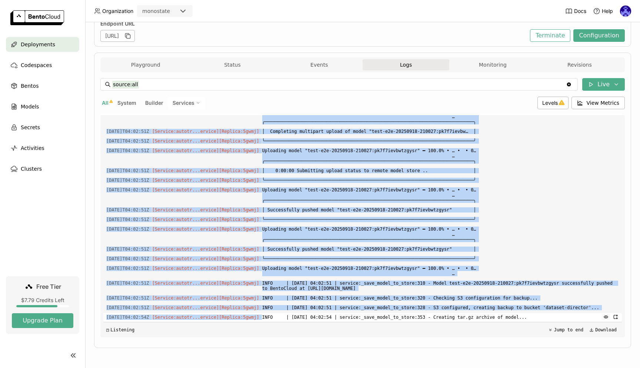
drag, startPoint x: 399, startPoint y: 298, endPoint x: 420, endPoint y: 314, distance: 26.6
click at [420, 314] on div "Load older logs [DATE]T03:57:09Z [Builder] [ autotrain-service:u5f5vwuvbscapzs5…" at bounding box center [362, 226] width 519 height 222
click at [420, 311] on span "INFO | [DATE] 04:02:51 | service:_save_model_to_store:328 - S3 configured, crea…" at bounding box center [440, 308] width 357 height 8
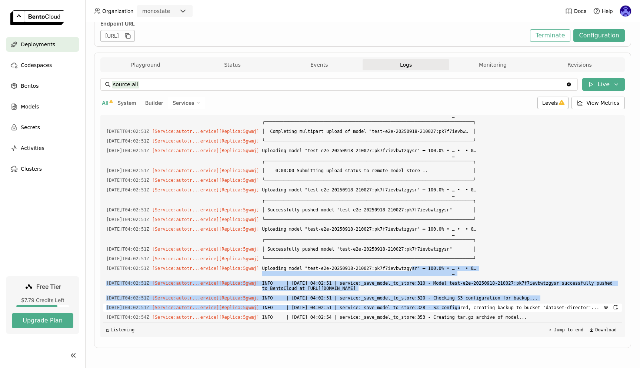
drag, startPoint x: 452, startPoint y: 296, endPoint x: 503, endPoint y: 301, distance: 50.7
click at [476, 304] on div "Load older logs [DATE]T03:57:09Z [Builder] [ autotrain-service:u5f5vwuvbscapzs5…" at bounding box center [362, 226] width 519 height 222
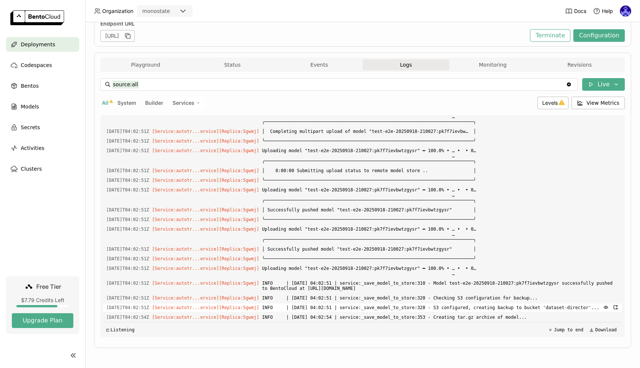
click at [504, 304] on span "INFO | [DATE] 04:02:51 | service:_save_model_to_store:328 - S3 configured, crea…" at bounding box center [440, 308] width 357 height 8
click at [426, 265] on span "Uploading model "test-e2e-20250918-210027:pk7f7ievbwtzgysr" ━ 100.0% • … • • 0……" at bounding box center [440, 271] width 357 height 13
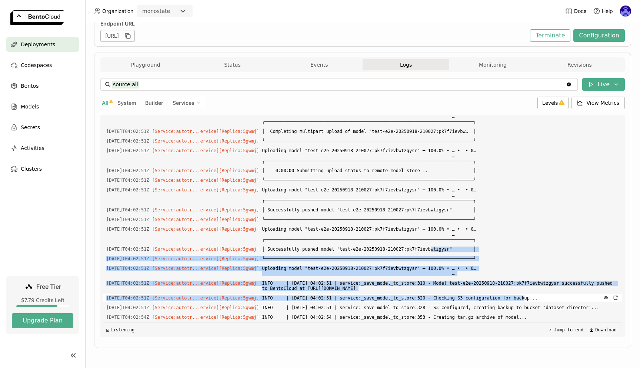
drag, startPoint x: 441, startPoint y: 244, endPoint x: 557, endPoint y: 296, distance: 126.3
click at [535, 293] on div "Load older logs [DATE]T03:57:09Z [Builder] [ autotrain-service:u5f5vwuvbscapzs5…" at bounding box center [362, 226] width 519 height 222
click at [557, 296] on span "INFO | [DATE] 04:02:51 | service:_save_model_to_store:320 - Checking S3 configu…" at bounding box center [440, 298] width 357 height 8
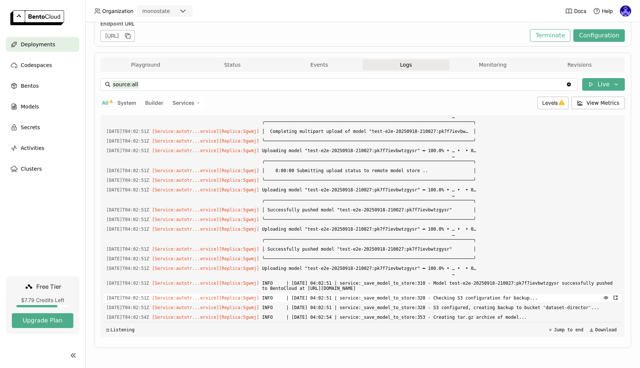
drag, startPoint x: 573, startPoint y: 319, endPoint x: 450, endPoint y: 292, distance: 126.0
click at [450, 293] on div "Load older logs [DATE]T03:57:09Z [Builder] [ autotrain-service:u5f5vwuvbscapzs5…" at bounding box center [362, 226] width 519 height 222
click at [453, 272] on span "Uploading model "test-e2e-20250918-210027:pk7f7ievbwtzgysr" ━ 100.0% • … • • 0……" at bounding box center [440, 271] width 357 height 13
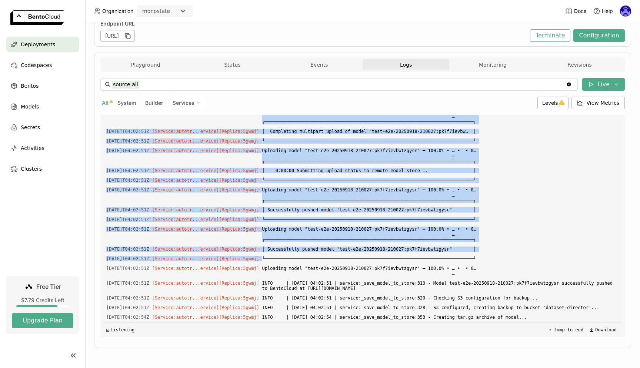
drag, startPoint x: 543, startPoint y: 272, endPoint x: 556, endPoint y: 322, distance: 52.0
click at [556, 322] on div "Load older logs [DATE]T03:57:09Z [Builder] [ autotrain-service:u5f5vwuvbscapzs5…" at bounding box center [362, 226] width 519 height 222
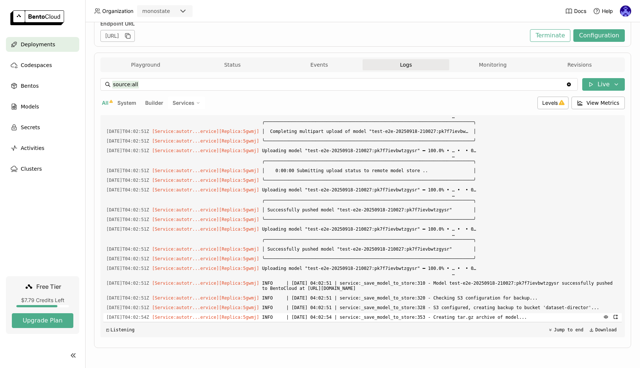
click at [555, 318] on span "INFO | [DATE] 04:02:54 | service:_save_model_to_store:353 - Creating tar.gz arc…" at bounding box center [440, 318] width 357 height 8
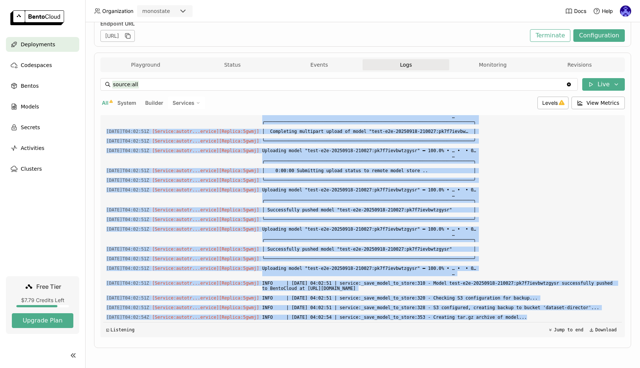
drag, startPoint x: 555, startPoint y: 318, endPoint x: 461, endPoint y: 259, distance: 110.8
click at [461, 259] on div "Load older logs [DATE]T03:57:09Z [Builder] [ autotrain-service:u5f5vwuvbscapzs5…" at bounding box center [362, 226] width 519 height 222
click at [489, 236] on span "Uploading model "test-e2e-20250918-210027:pk7f7ievbwtzgysr" ━ 100.0% • … • • 0……" at bounding box center [440, 234] width 357 height 19
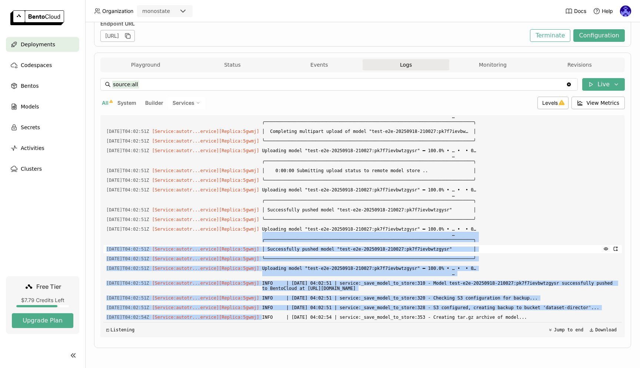
click at [511, 245] on span "│ Successfully pushed model "test-e2e-20250918-210027:pk7f7ievbwtzgysr" │" at bounding box center [440, 249] width 357 height 8
drag, startPoint x: 506, startPoint y: 248, endPoint x: 558, endPoint y: 318, distance: 87.5
click at [558, 318] on div "Load older logs [DATE]T03:57:09Z [Builder] [ autotrain-service:u5f5vwuvbscapzs5…" at bounding box center [362, 226] width 519 height 222
click at [507, 265] on span "Uploading model "test-e2e-20250918-210027:pk7f7ievbwtzgysr" ━ 100.0% • … • • 0……" at bounding box center [440, 271] width 357 height 13
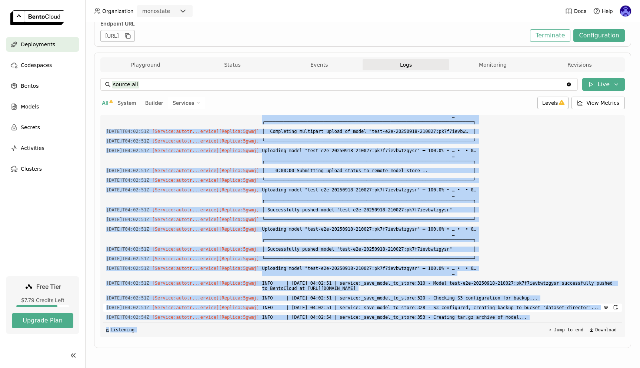
drag, startPoint x: 502, startPoint y: 253, endPoint x: 543, endPoint y: 303, distance: 65.0
click at [553, 322] on div "Load older logs [DATE]T03:57:09Z [Builder] [ autotrain-service:u5f5vwuvbscapzs5…" at bounding box center [362, 226] width 519 height 222
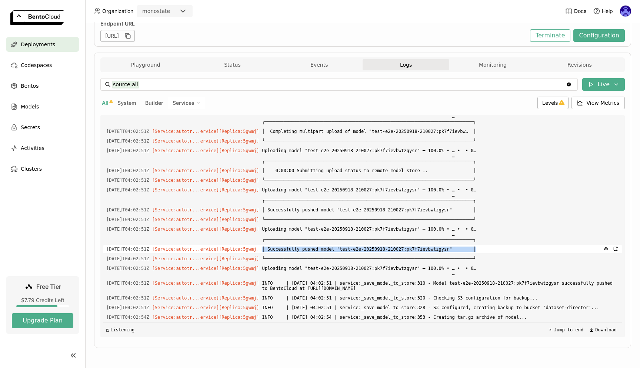
drag, startPoint x: 513, startPoint y: 240, endPoint x: 513, endPoint y: 244, distance: 4.1
click at [513, 245] on span "│ Successfully pushed model "test-e2e-20250918-210027:pk7f7ievbwtzgysr" │" at bounding box center [440, 249] width 357 height 8
drag, startPoint x: 515, startPoint y: 262, endPoint x: 572, endPoint y: 320, distance: 81.0
click at [572, 321] on div "Load older logs [DATE]T03:57:09Z [Builder] [ autotrain-service:u5f5vwuvbscapzs5…" at bounding box center [362, 226] width 519 height 222
copy div "… [DATE]T04:02:51Z [Service:autotr...ervice] [Replica: 5gwmj ] INFO | [DATE] 04…"
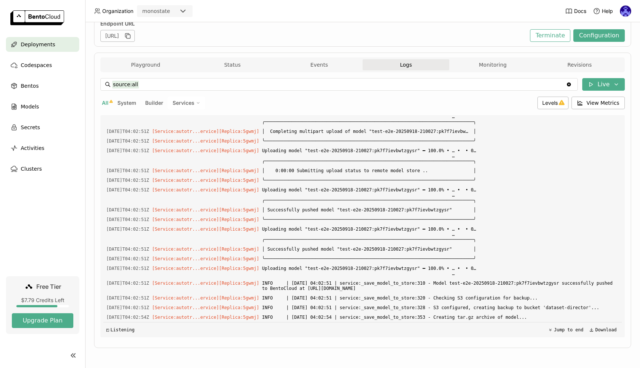
click at [352, 342] on div "source:all source:all Clear value Live All System Builder Services Levels View …" at bounding box center [362, 207] width 525 height 271
click at [40, 45] on span "Deployments" at bounding box center [38, 44] width 34 height 9
